Goal: Task Accomplishment & Management: Manage account settings

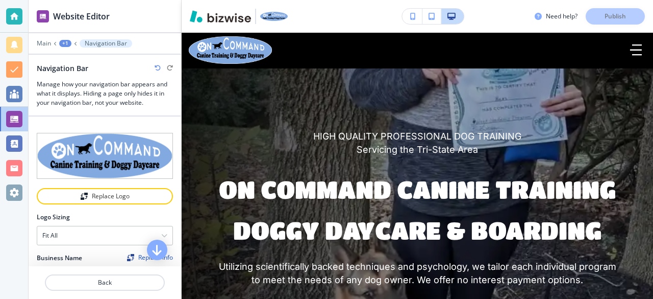
scroll to position [666, 0]
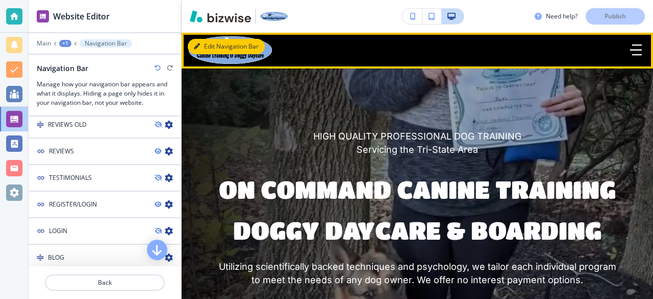
click at [205, 43] on button "Edit Navigation Bar" at bounding box center [226, 46] width 77 height 15
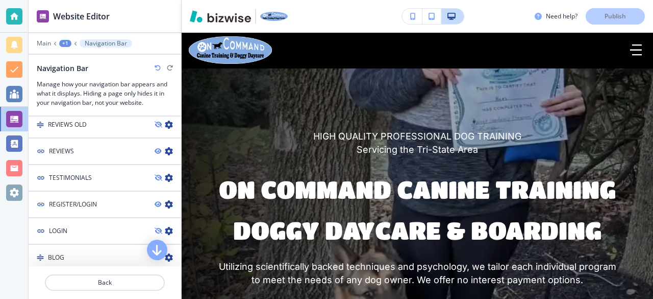
click at [165, 200] on icon "button" at bounding box center [169, 204] width 8 height 8
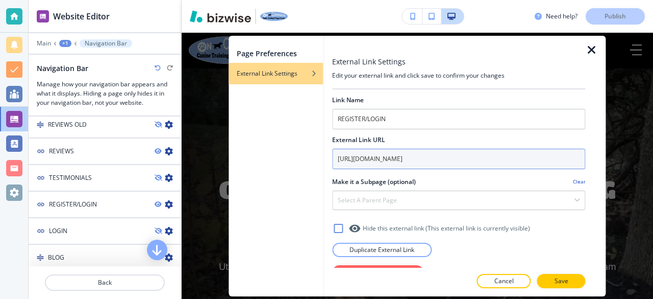
click at [352, 158] on input "[URL][DOMAIN_NAME]" at bounding box center [458, 159] width 253 height 20
paste input "[DOMAIN_NAME][URL]"
type input "[URL][DOMAIN_NAME]"
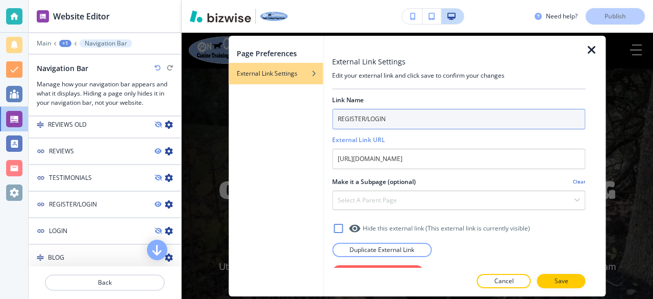
click at [392, 117] on input "REGISTER/LOGIN" at bounding box center [458, 119] width 253 height 20
type input "REGISTER"
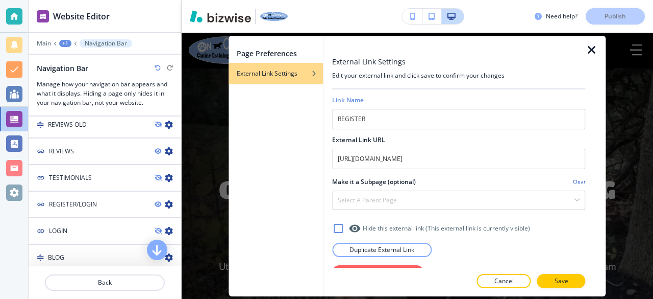
click at [550, 275] on button "Save" at bounding box center [562, 281] width 48 height 14
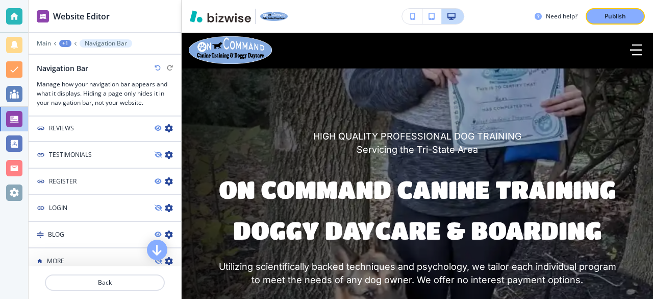
scroll to position [691, 0]
click at [155, 203] on icon "button" at bounding box center [158, 206] width 6 height 6
click at [93, 202] on div "LOGIN" at bounding box center [88, 206] width 118 height 9
click at [61, 202] on h4 "LOGIN" at bounding box center [58, 206] width 18 height 9
click at [165, 202] on icon "button" at bounding box center [169, 206] width 8 height 8
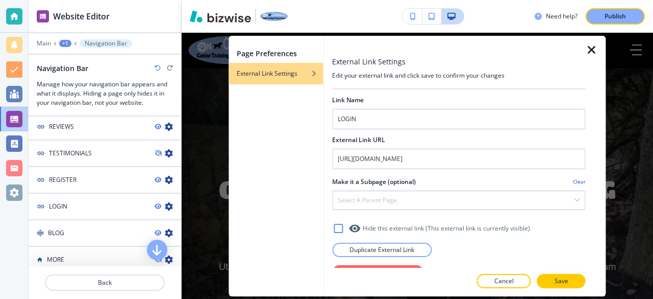
click at [570, 279] on button "Save" at bounding box center [562, 281] width 48 height 14
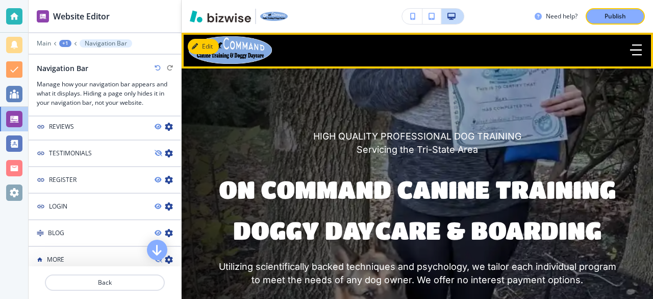
click at [608, 16] on p "Publish" at bounding box center [615, 16] width 21 height 9
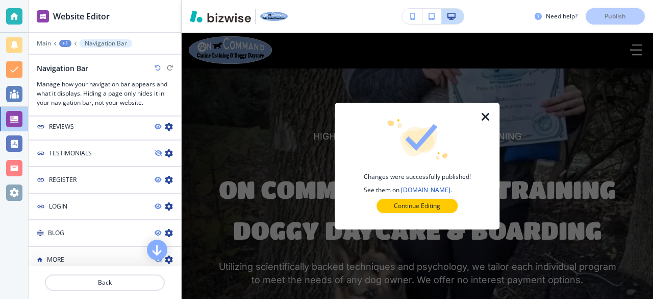
click at [425, 205] on p "Continue Editing" at bounding box center [417, 205] width 46 height 9
